Goal: Information Seeking & Learning: Learn about a topic

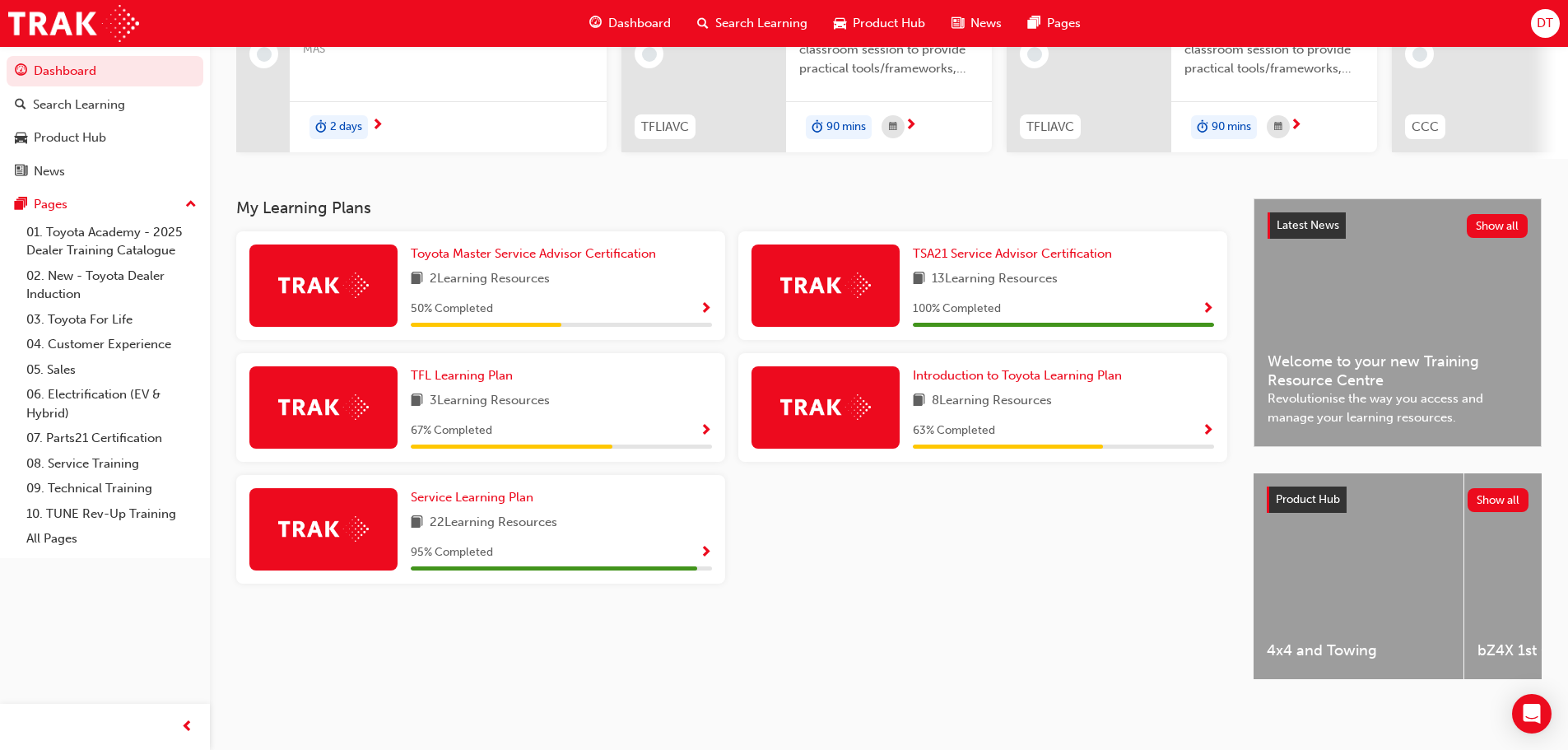
scroll to position [234, 0]
click at [470, 493] on span "Service Learning Plan" at bounding box center [472, 497] width 122 height 15
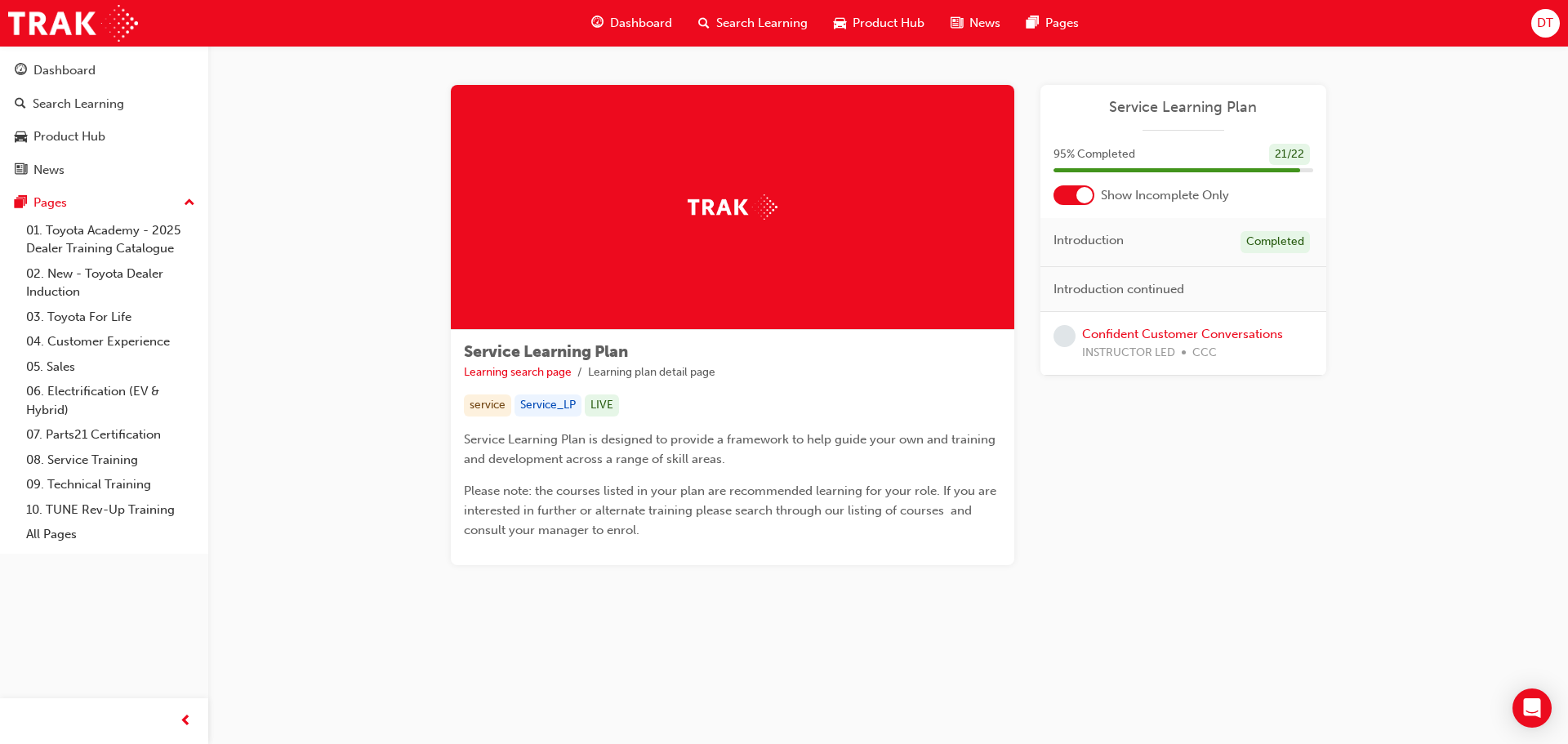
click at [627, 19] on span "Dashboard" at bounding box center [641, 23] width 62 height 19
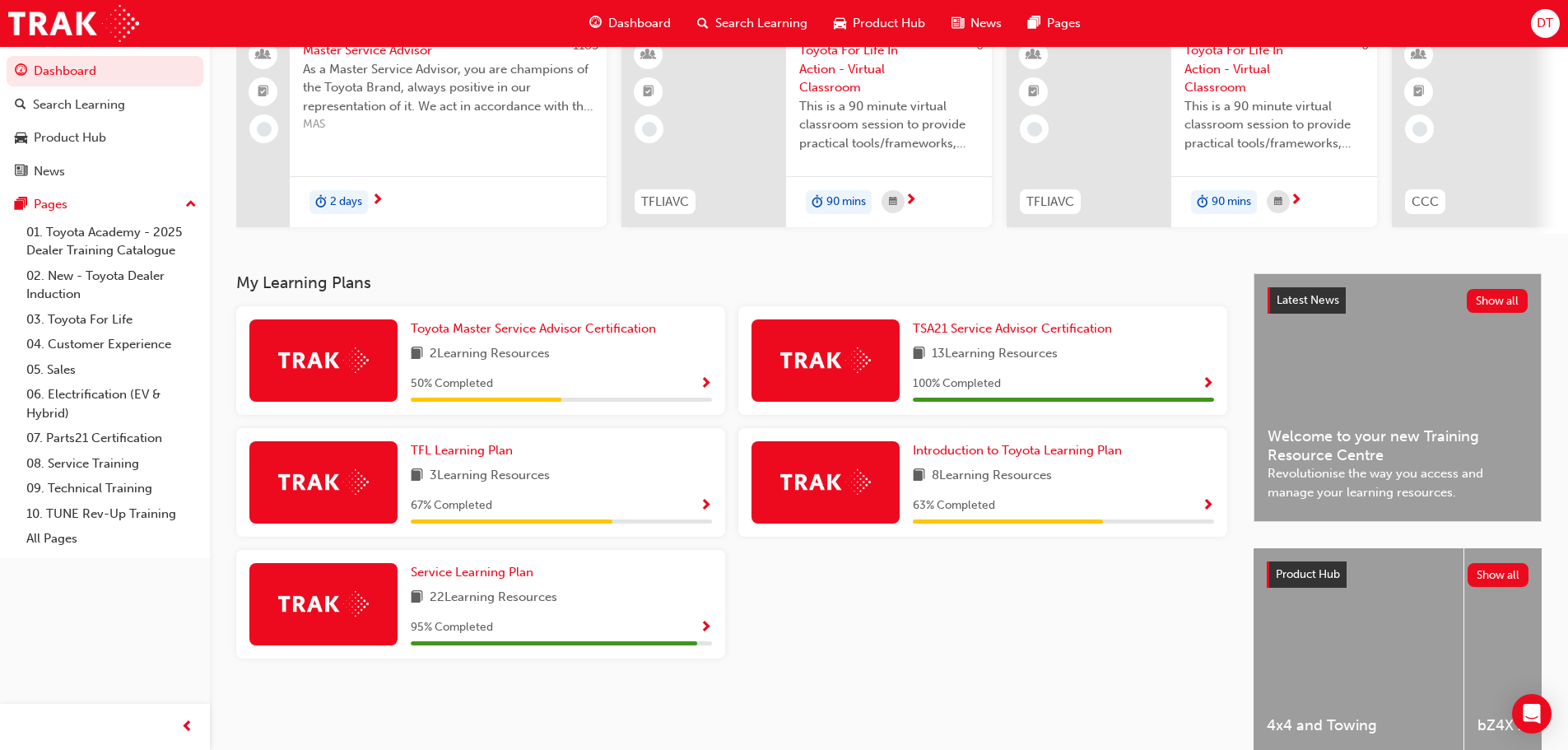
scroll to position [164, 0]
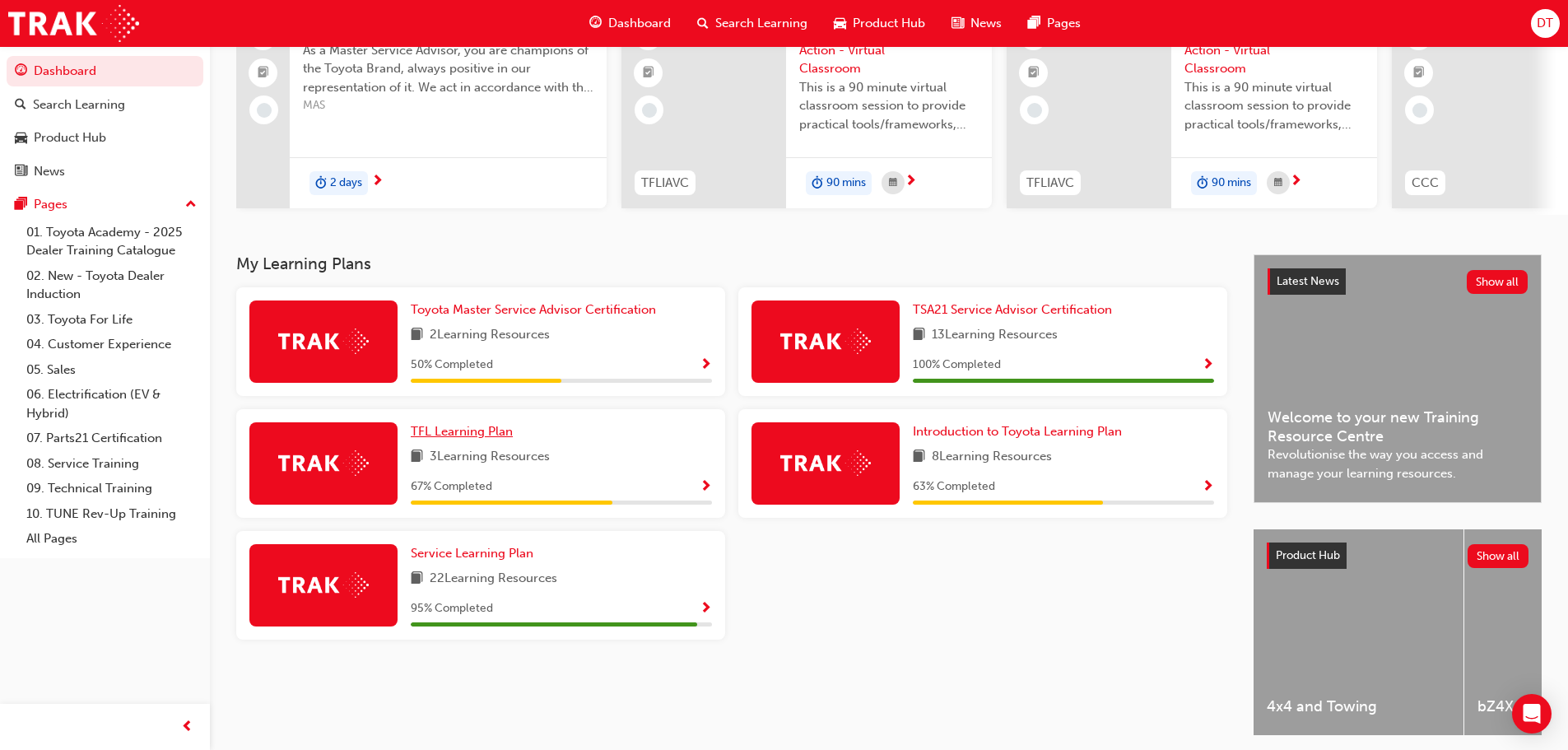
click at [460, 436] on span "TFL Learning Plan" at bounding box center [462, 432] width 102 height 15
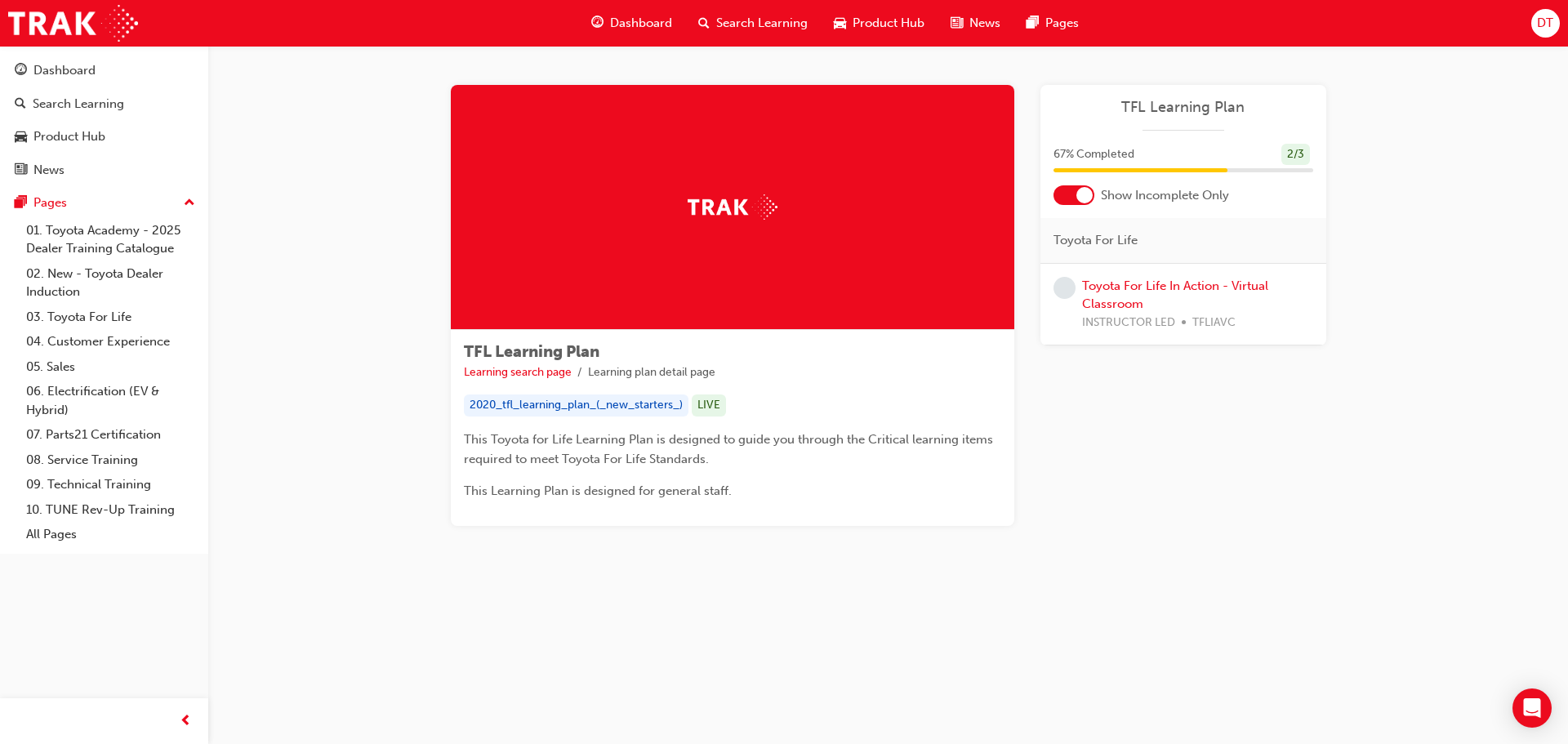
click at [622, 21] on span "Dashboard" at bounding box center [641, 23] width 62 height 19
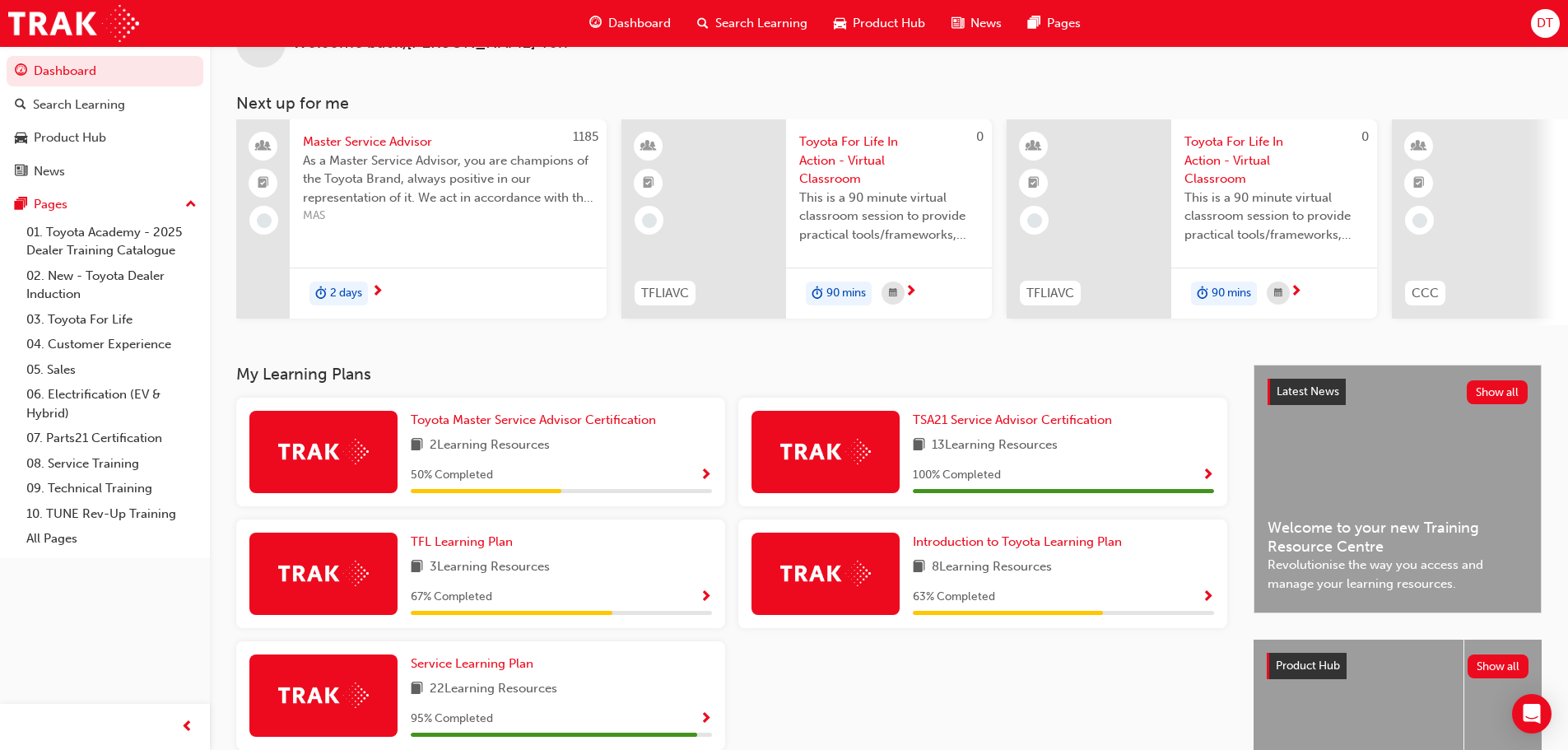
scroll to position [164, 0]
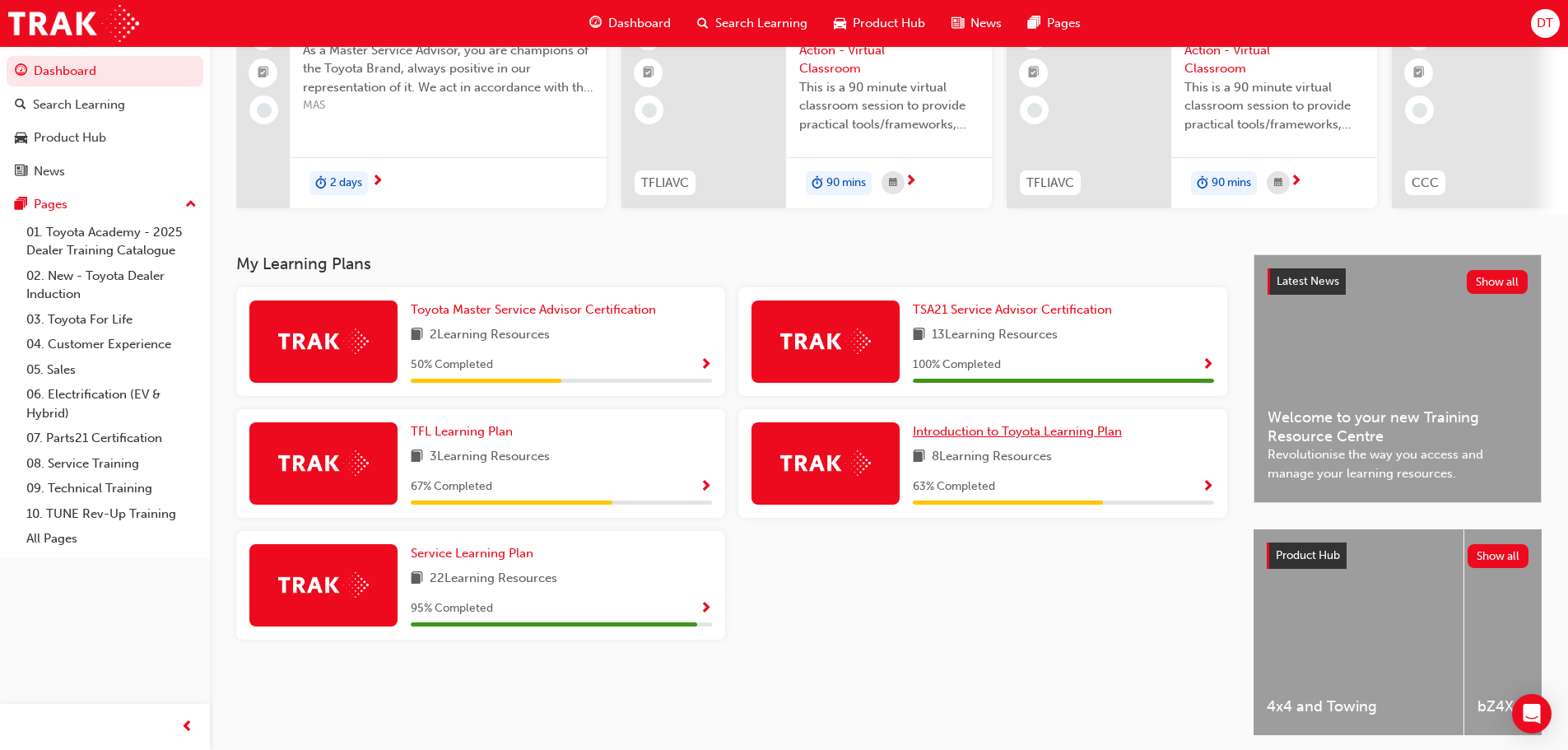
click at [978, 432] on span "Introduction to Toyota Learning Plan" at bounding box center [1017, 432] width 209 height 15
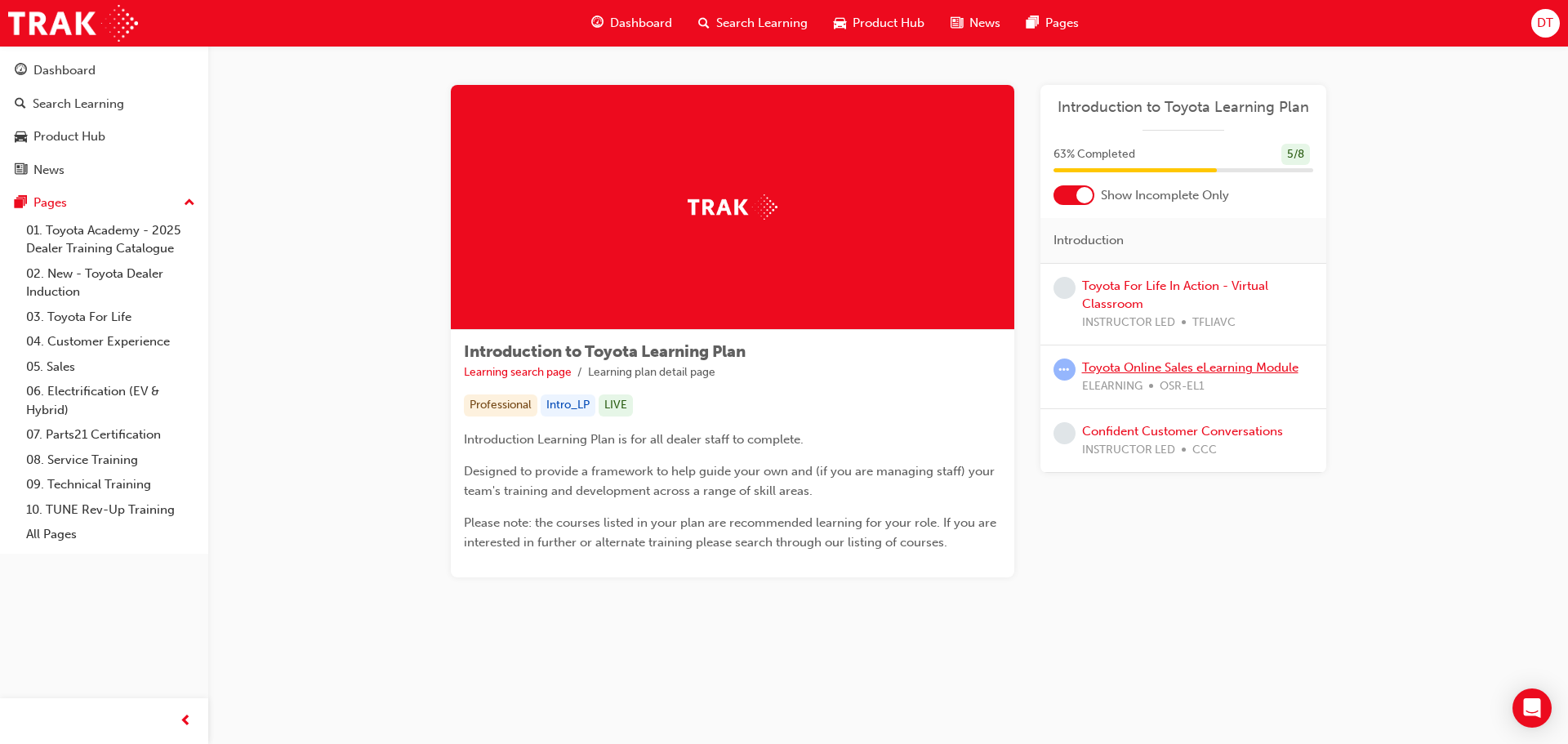
click at [1164, 362] on link "Toyota Online Sales eLearning Module" at bounding box center [1190, 368] width 216 height 15
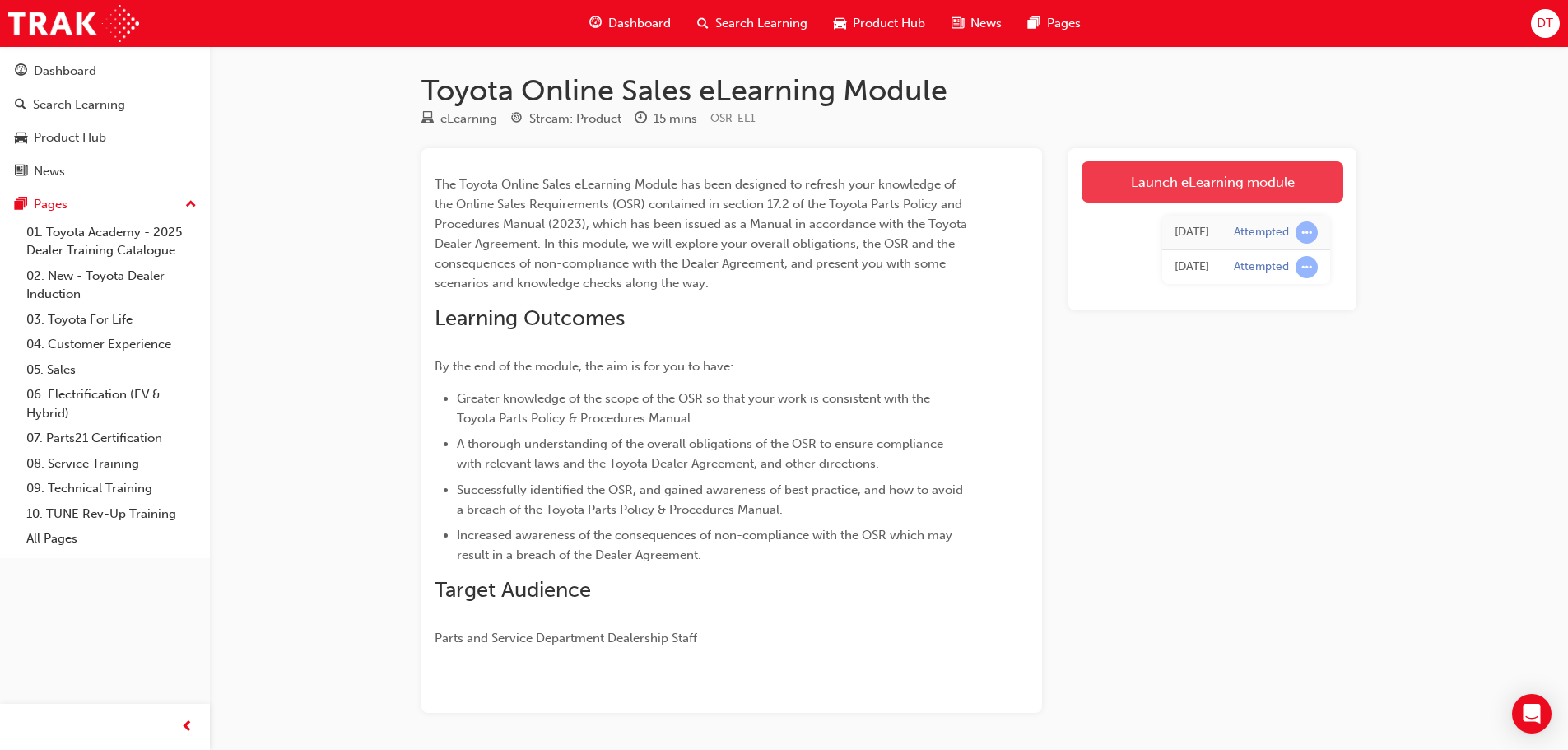
click at [1181, 186] on link "Launch eLearning module" at bounding box center [1212, 181] width 262 height 41
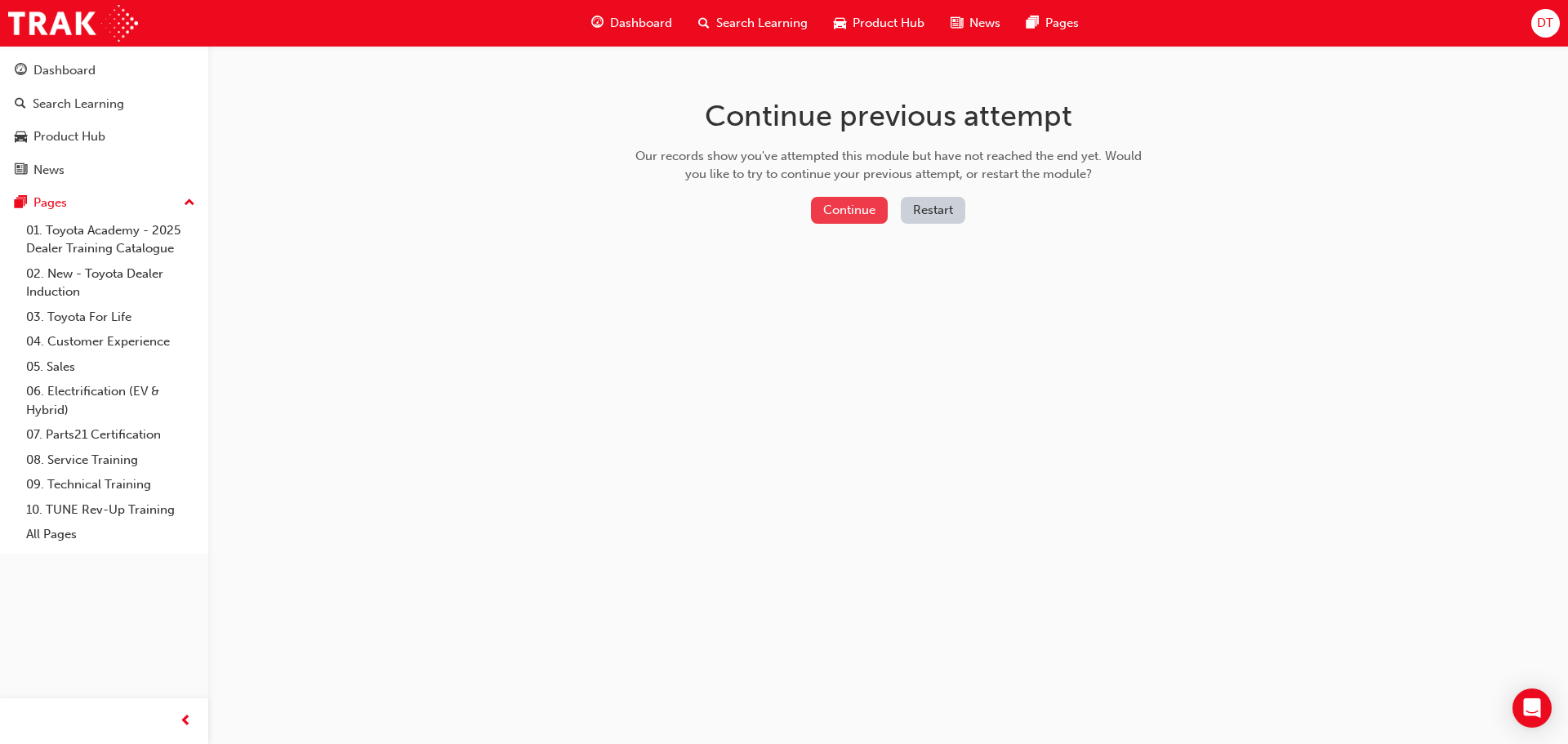
click at [829, 218] on button "Continue" at bounding box center [849, 211] width 77 height 27
